Goal: Information Seeking & Learning: Learn about a topic

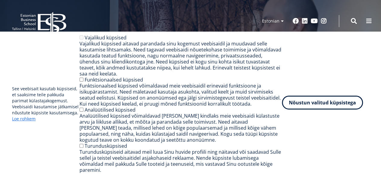
click at [325, 105] on button "Nõustun valitud küpsistega" at bounding box center [322, 103] width 81 height 14
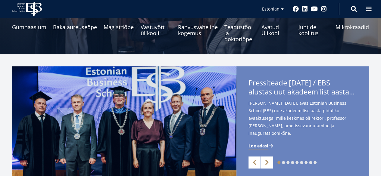
scroll to position [121, 0]
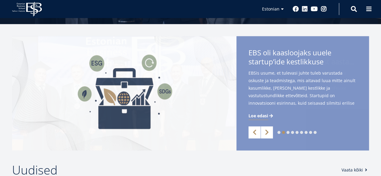
click at [257, 114] on span "Loe edasi" at bounding box center [259, 116] width 20 height 6
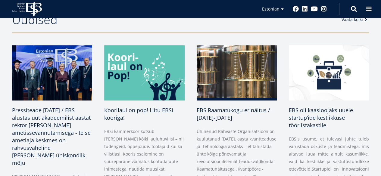
scroll to position [301, 0]
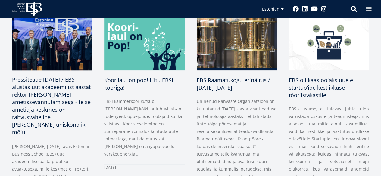
click at [38, 99] on span "Pressiteade [DATE] / EBS alustas uut akadeemilist aastat rektor [PERSON_NAME] a…" at bounding box center [51, 106] width 79 height 60
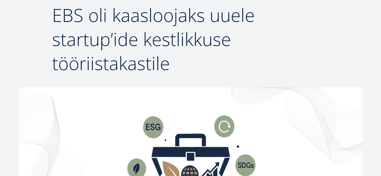
scroll to position [90, 0]
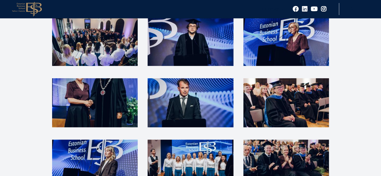
scroll to position [1266, 0]
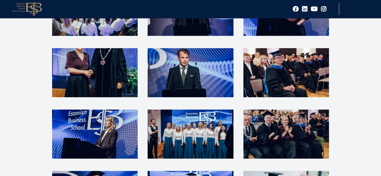
click at [184, 110] on img at bounding box center [191, 134] width 86 height 49
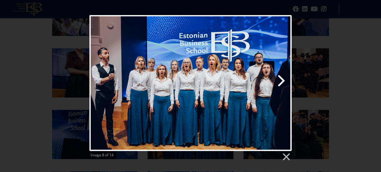
click at [283, 79] on link "Next image" at bounding box center [226, 83] width 129 height 136
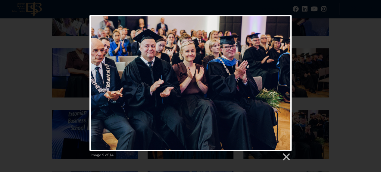
click at [347, 73] on div "Image 9 of 14" at bounding box center [190, 88] width 381 height 146
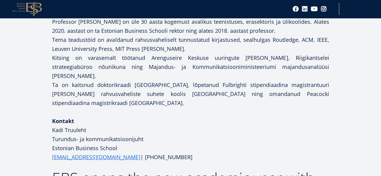
scroll to position [934, 0]
